Goal: Information Seeking & Learning: Check status

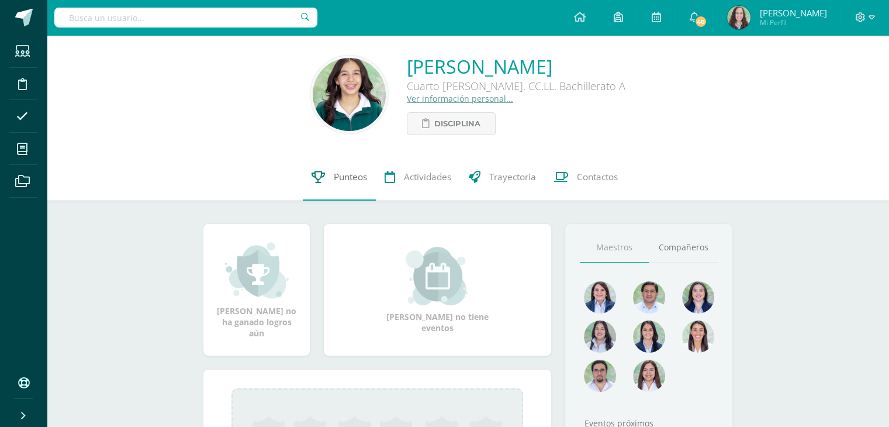
click at [329, 164] on link "Punteos" at bounding box center [339, 177] width 73 height 47
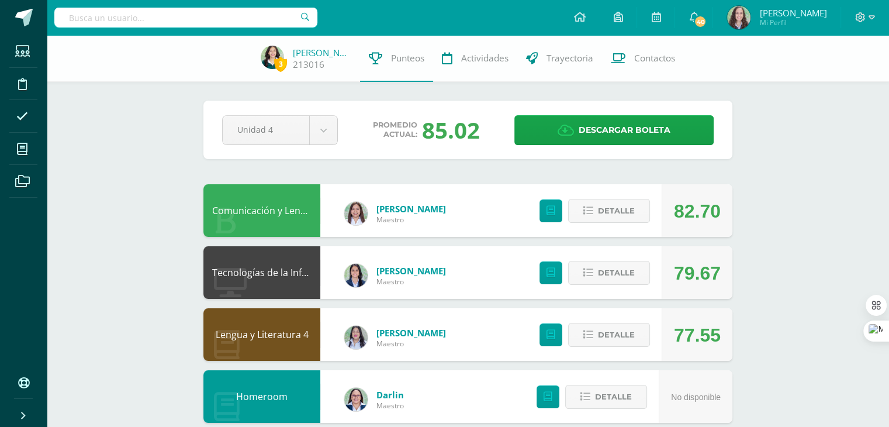
click at [151, 22] on input "text" at bounding box center [185, 18] width 263 height 20
type input "Paula Gabriela"
click at [22, 49] on icon at bounding box center [22, 52] width 15 height 12
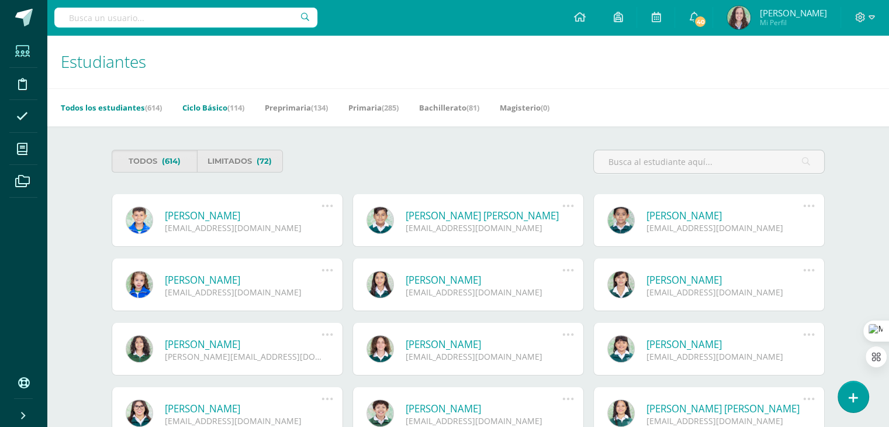
click at [229, 106] on link "Ciclo Básico (114)" at bounding box center [213, 107] width 62 height 19
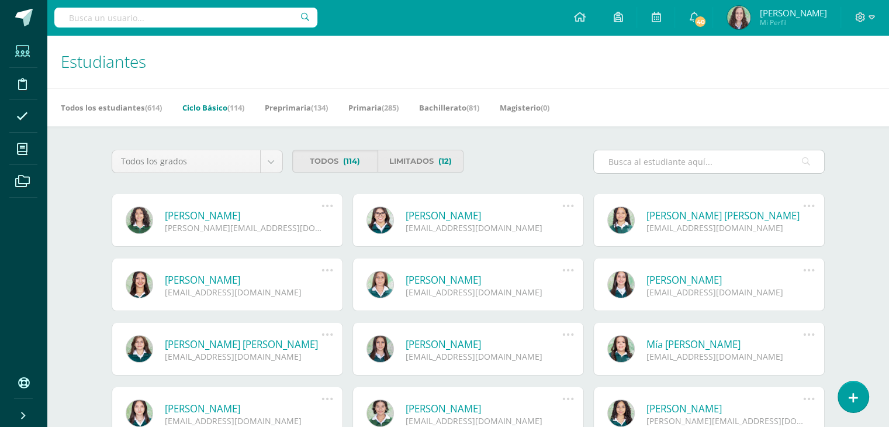
click at [628, 161] on input "text" at bounding box center [709, 161] width 230 height 23
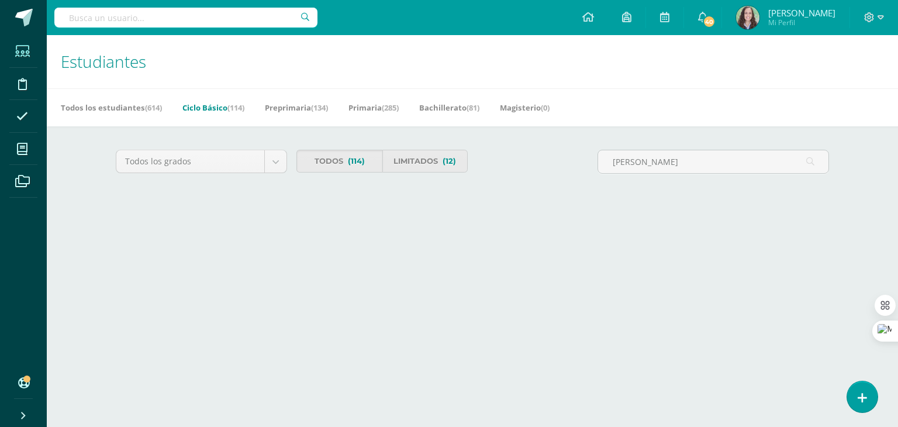
type input "Paula Gabriela González León"
click at [811, 159] on icon at bounding box center [810, 162] width 8 height 24
drag, startPoint x: 783, startPoint y: 161, endPoint x: 602, endPoint y: 169, distance: 181.4
click at [602, 169] on input "[PERSON_NAME]" at bounding box center [713, 161] width 230 height 23
click at [230, 160] on body "Estudiantes Disciplina Asistencia Mis cursos Archivos Soporte Ayuda Reportar un…" at bounding box center [449, 108] width 898 height 217
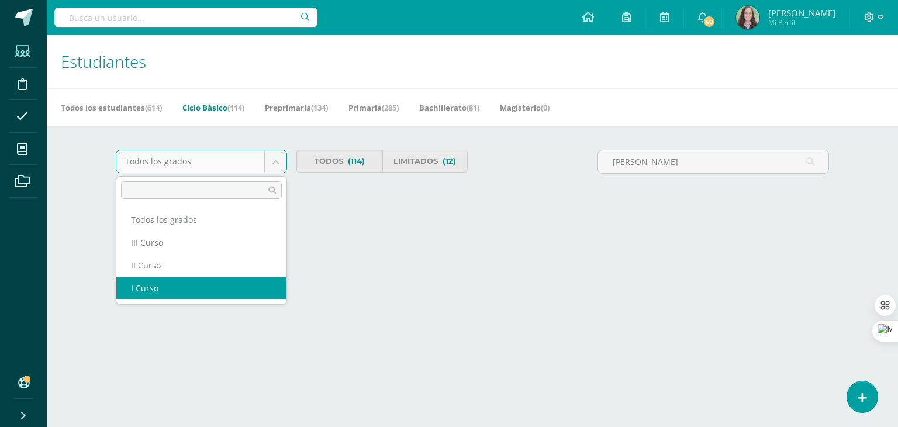
select select "18"
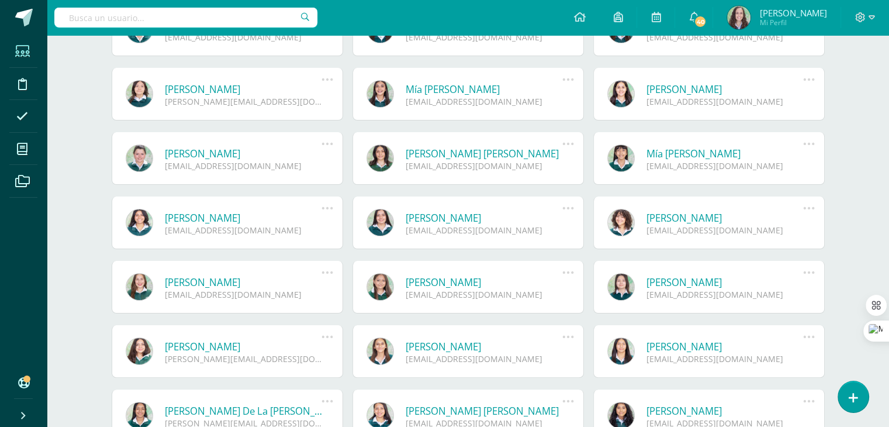
scroll to position [191, 0]
click at [419, 349] on link "Paula Gabriela González León" at bounding box center [484, 345] width 157 height 13
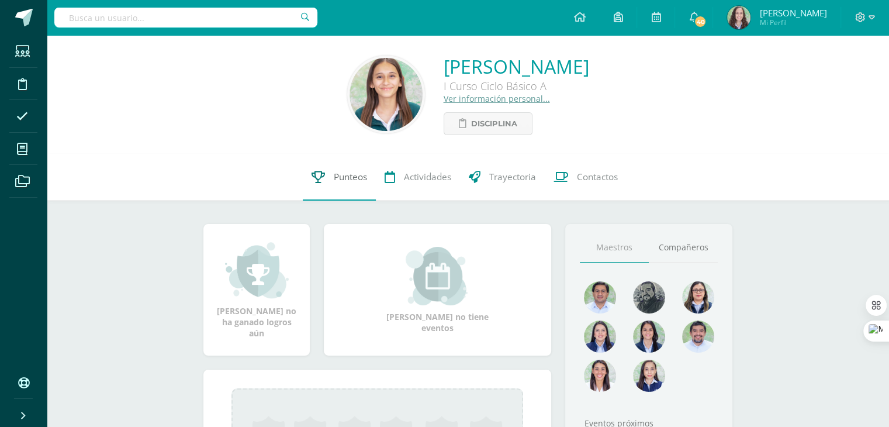
click at [316, 174] on icon at bounding box center [318, 177] width 13 height 12
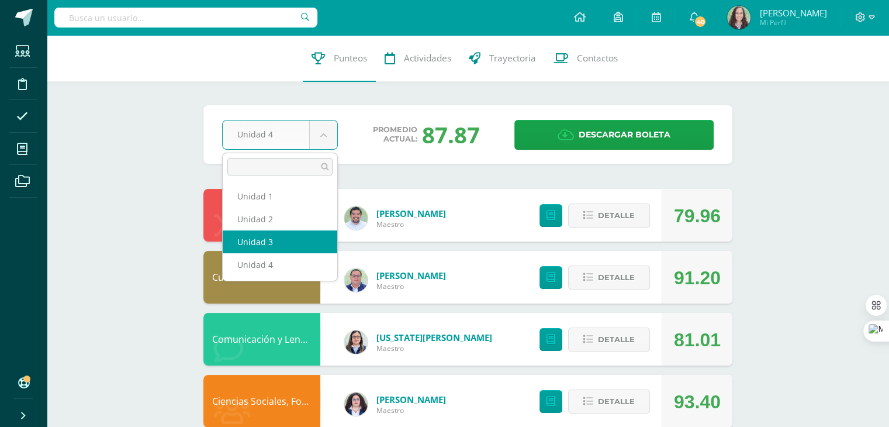
select select "Unidad 3"
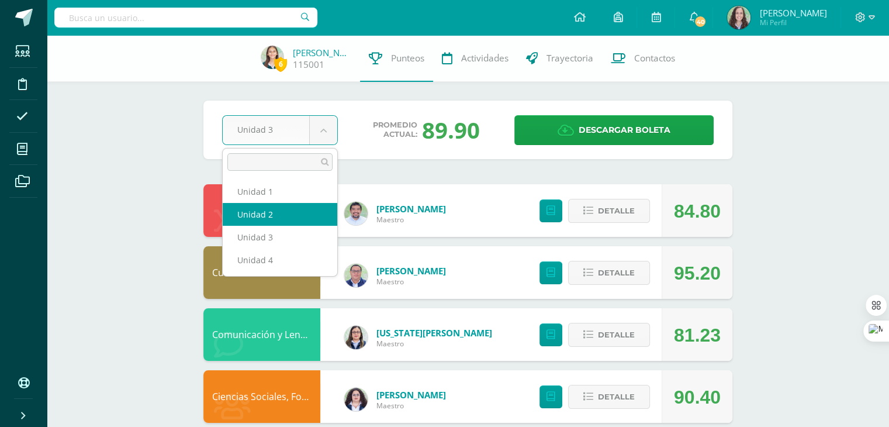
select select "Unidad 2"
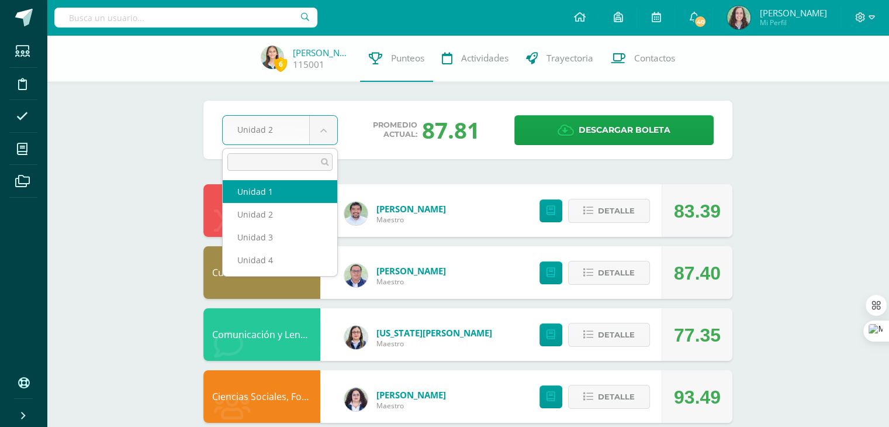
select select "Unidad 1"
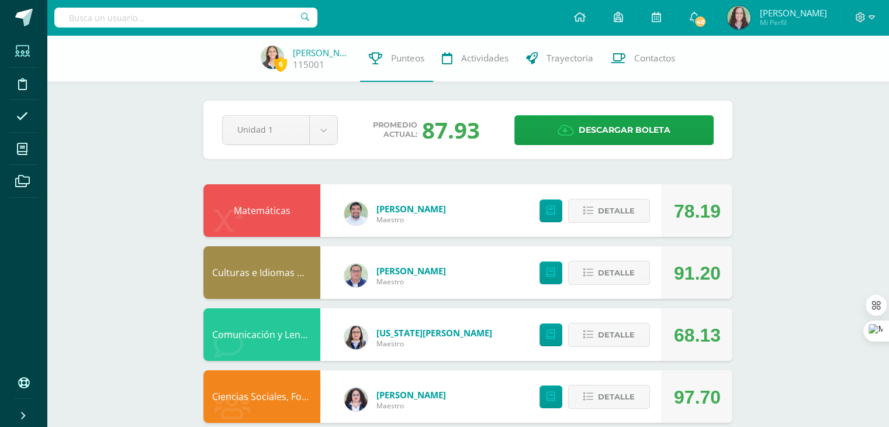
click at [19, 57] on icon at bounding box center [22, 52] width 15 height 12
